Goal: Task Accomplishment & Management: Use online tool/utility

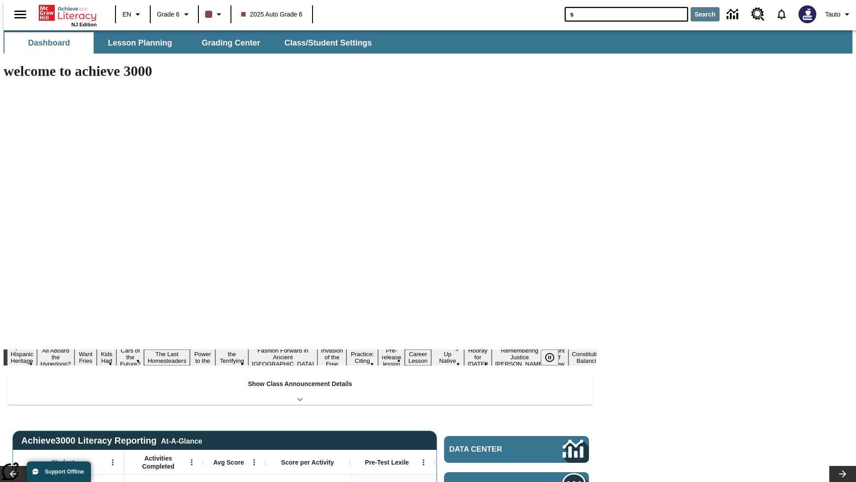
type input "s"
click at [700, 14] on button "Search" at bounding box center [705, 14] width 29 height 14
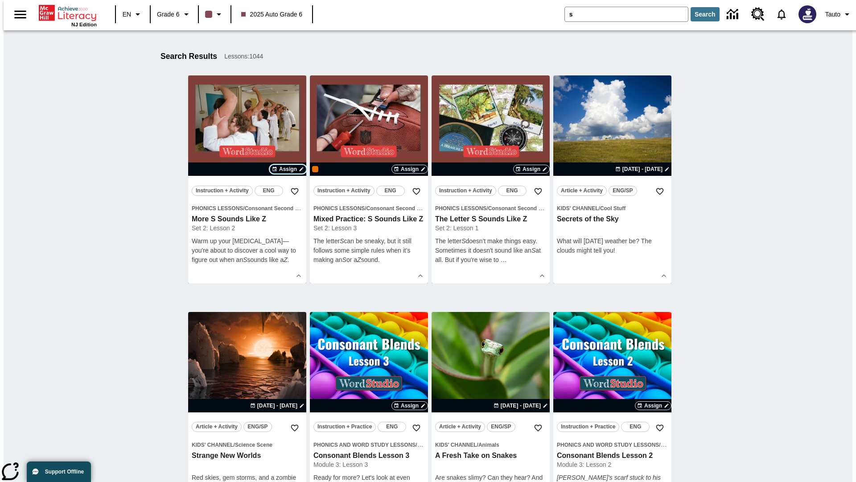
click at [288, 169] on span "Assign" at bounding box center [288, 169] width 18 height 8
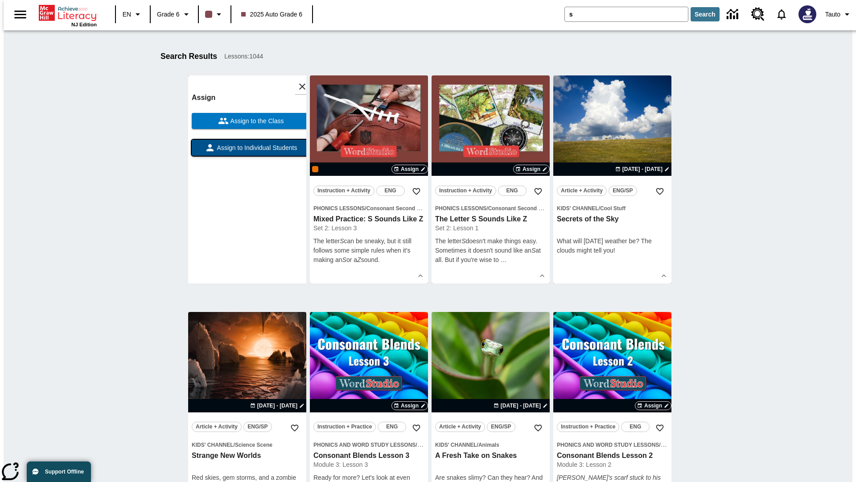
click at [247, 152] on span "Assign to Individual Students" at bounding box center [256, 147] width 82 height 9
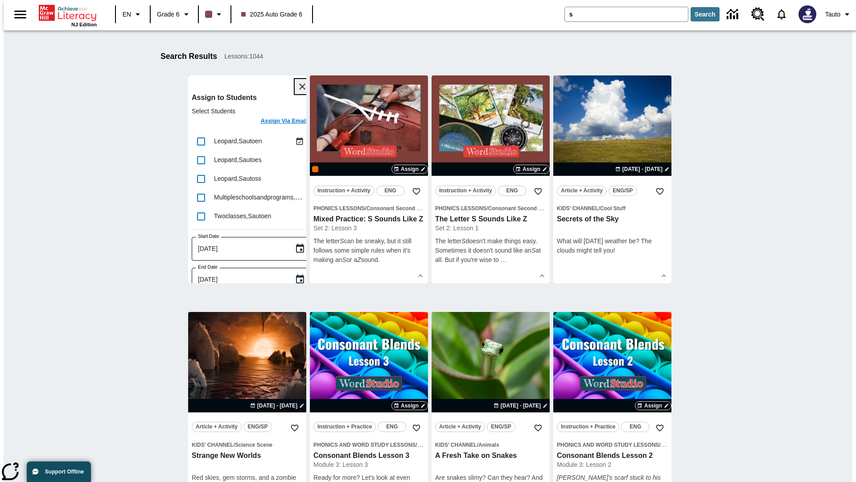
click at [299, 86] on icon "Close" at bounding box center [302, 86] width 6 height 6
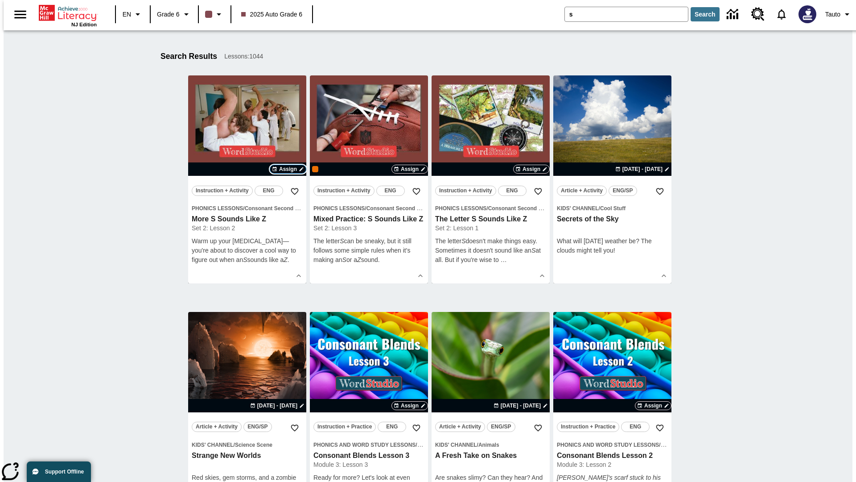
click at [288, 169] on span "Assign" at bounding box center [288, 169] width 18 height 8
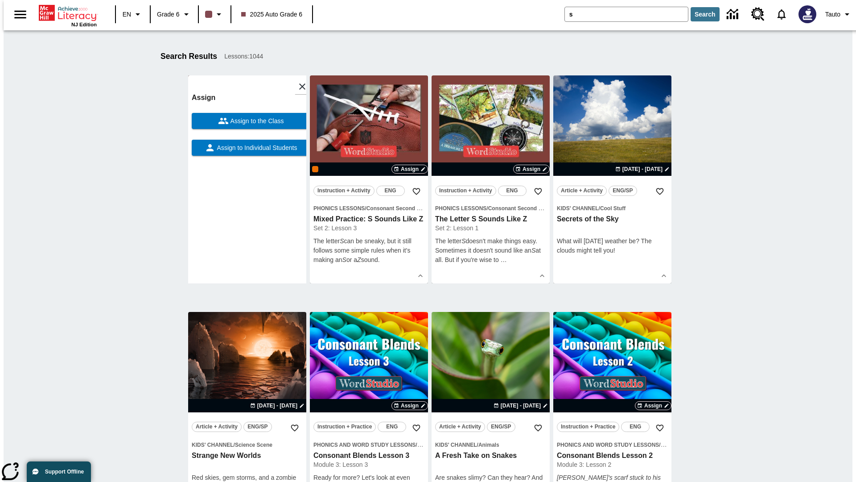
scroll to position [113, 0]
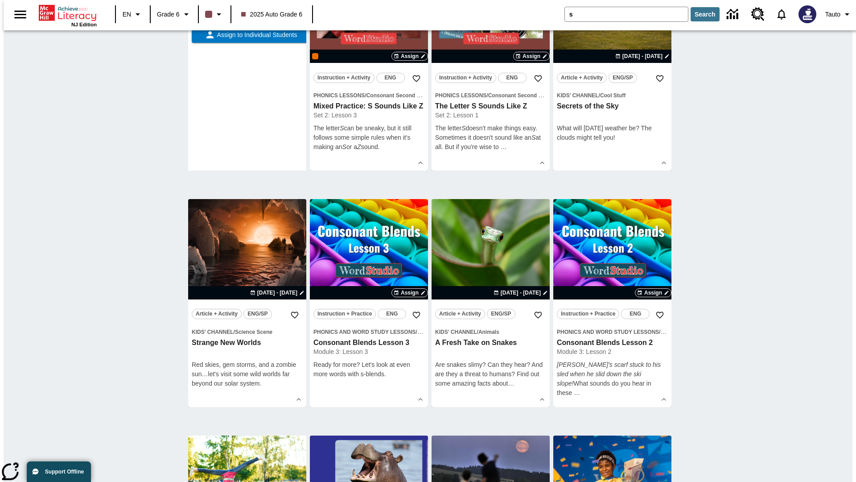
click at [247, 13] on span "Assign to the Class" at bounding box center [256, 8] width 55 height 9
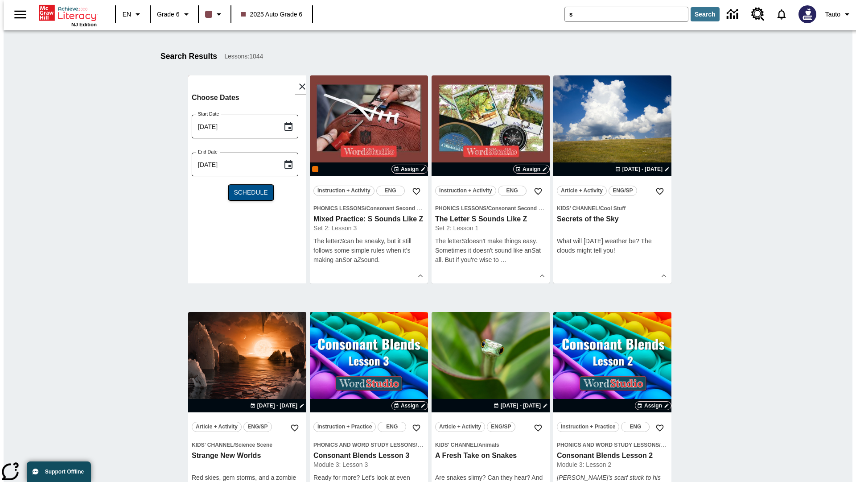
click at [247, 192] on span "Schedule" at bounding box center [251, 192] width 34 height 9
